Goal: Task Accomplishment & Management: Complete application form

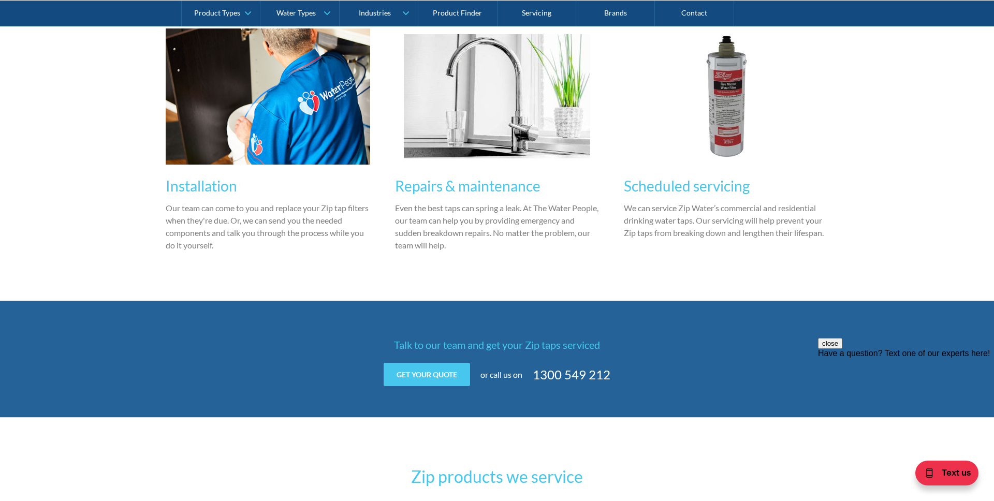
scroll to position [841, 0]
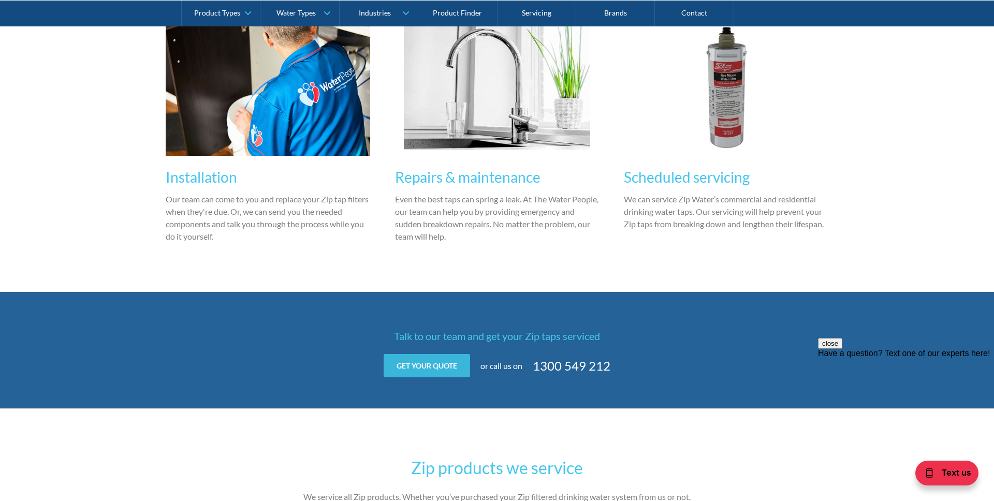
click at [449, 369] on link "Get your quote" at bounding box center [427, 365] width 86 height 23
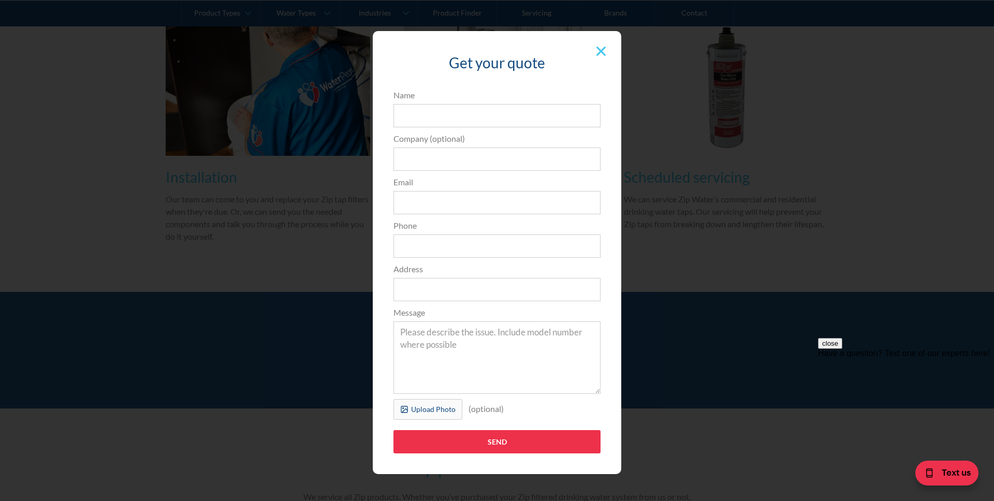
scroll to position [4, 0]
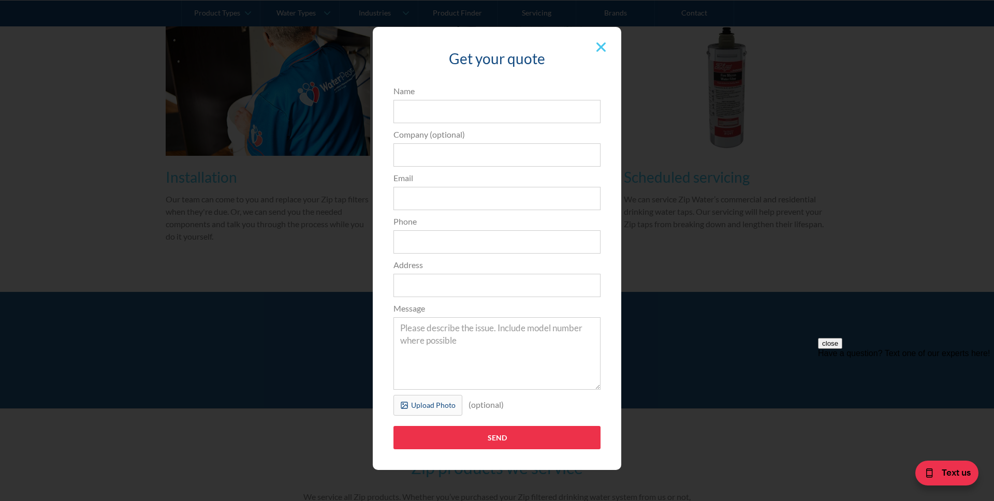
click at [602, 48] on img at bounding box center [600, 46] width 9 height 9
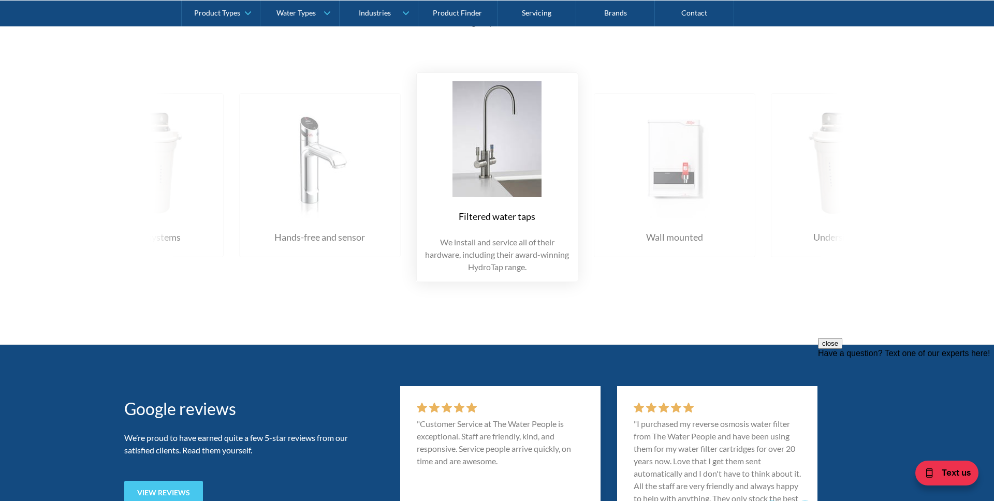
scroll to position [1301, 0]
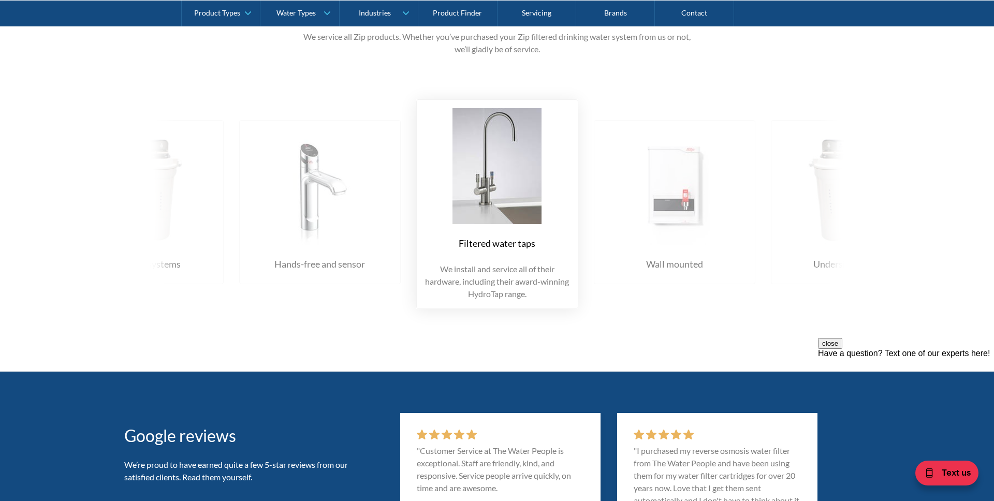
click at [645, 210] on img at bounding box center [674, 187] width 141 height 116
click at [637, 210] on img at bounding box center [674, 187] width 141 height 116
click at [531, 204] on img at bounding box center [497, 166] width 141 height 116
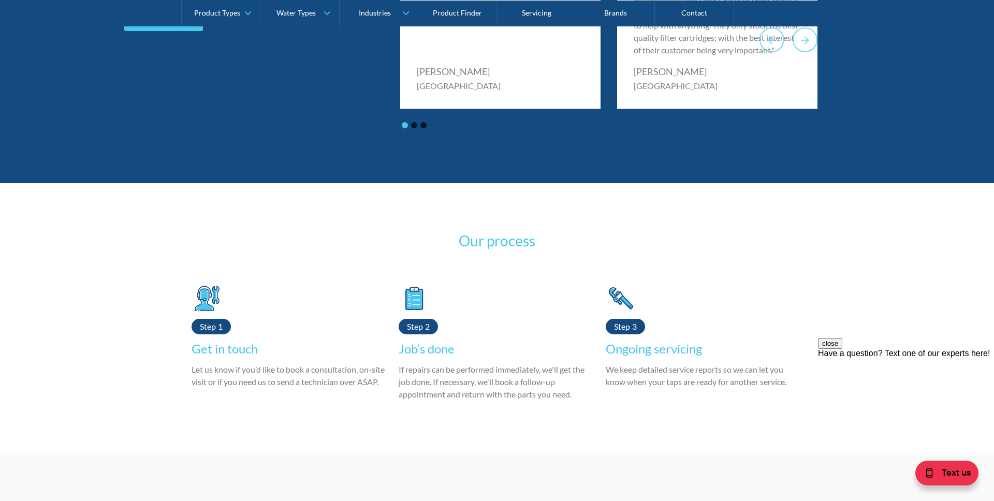
scroll to position [1803, 0]
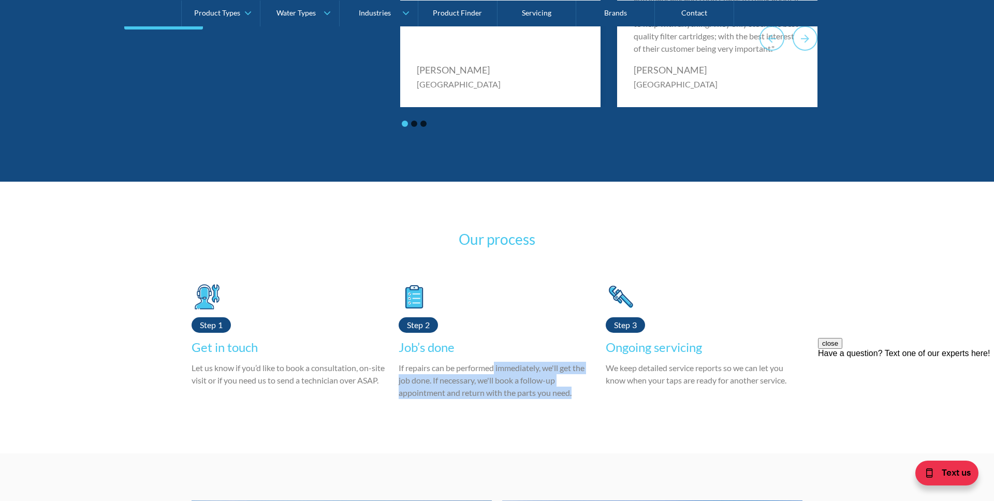
drag, startPoint x: 495, startPoint y: 379, endPoint x: 560, endPoint y: 423, distance: 78.3
click at [560, 417] on div "Step Get in touch Let us know if you’d like to book a consultation, on-site vis…" at bounding box center [496, 349] width 621 height 136
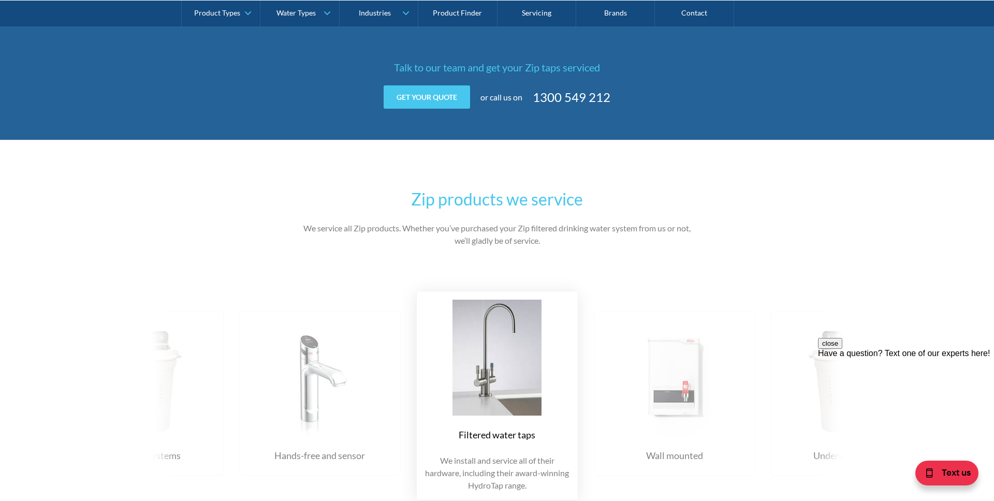
scroll to position [1105, 0]
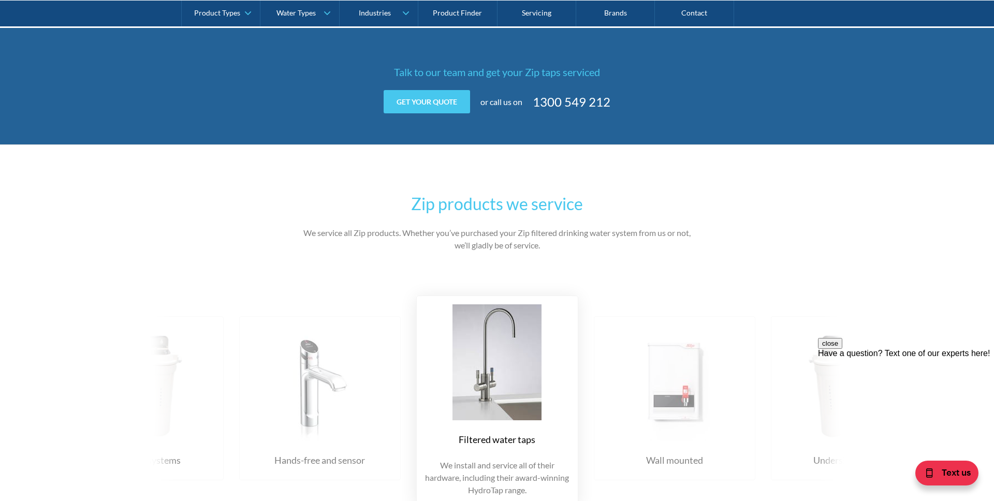
click at [162, 384] on div "Filtered water taps We install and service all of their hardware, including the…" at bounding box center [496, 400] width 745 height 241
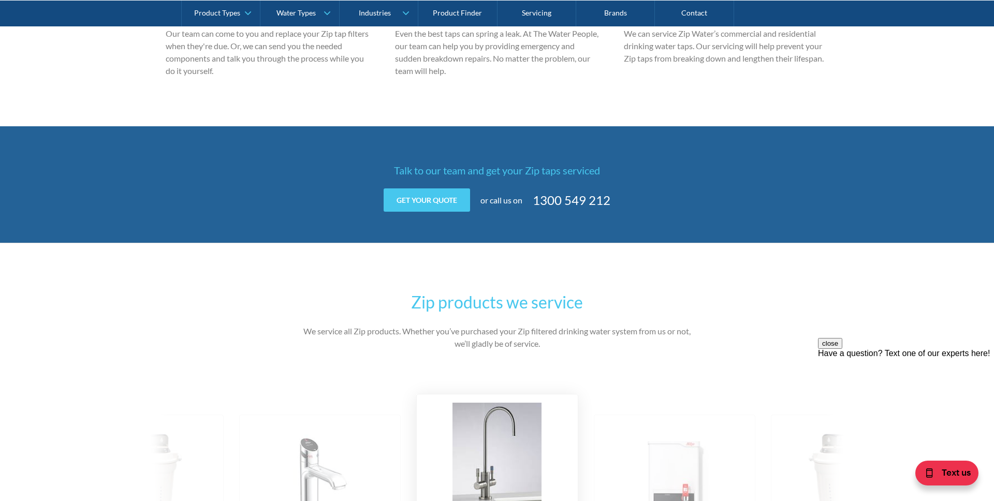
scroll to position [980, 0]
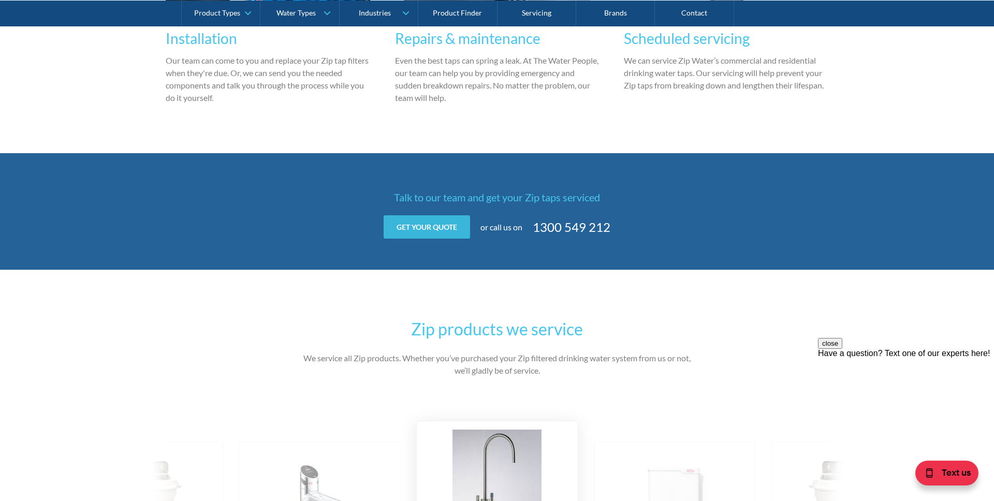
click at [415, 231] on link "Get your quote" at bounding box center [427, 226] width 86 height 23
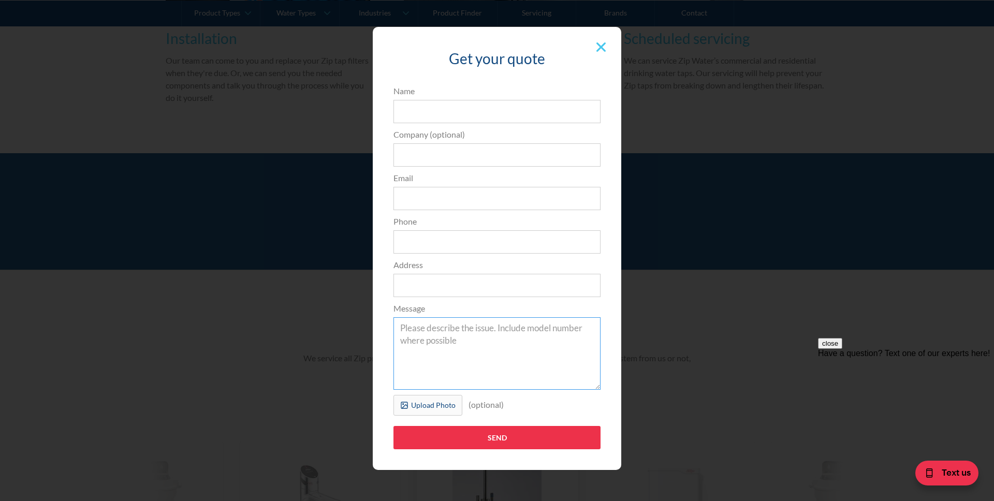
click at [448, 330] on textarea "Message" at bounding box center [496, 353] width 207 height 72
